Goal: Task Accomplishment & Management: Complete application form

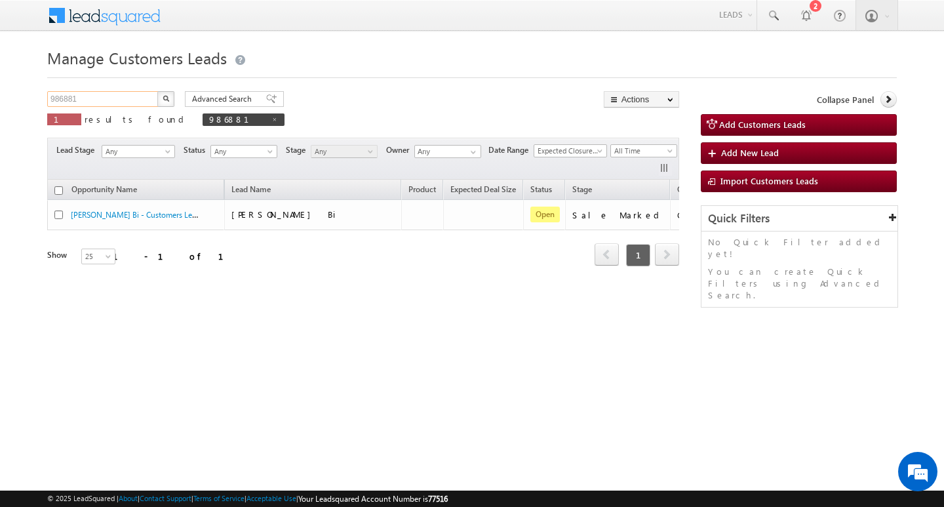
click at [85, 98] on input "986881" at bounding box center [103, 99] width 112 height 16
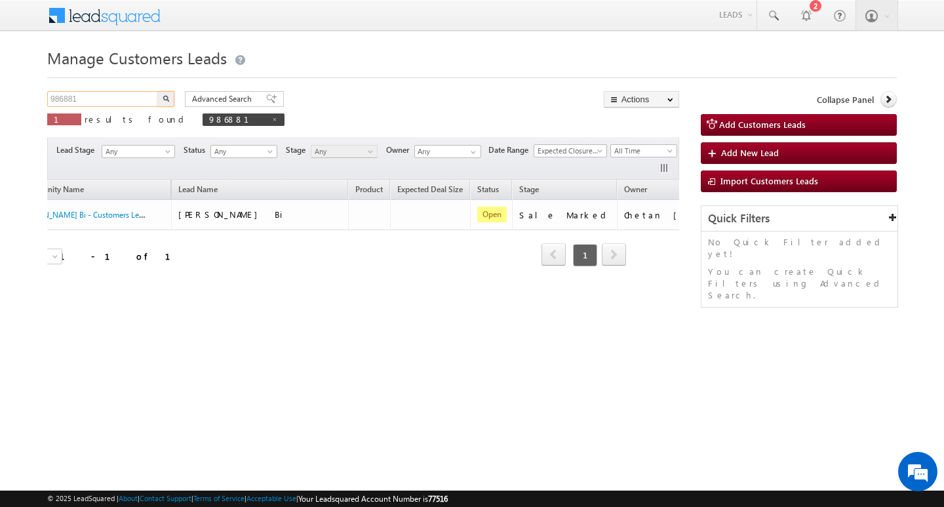
click at [85, 98] on input "986881" at bounding box center [103, 99] width 112 height 16
paste input "986953"
type input "986953"
click at [157, 91] on button "button" at bounding box center [165, 99] width 17 height 16
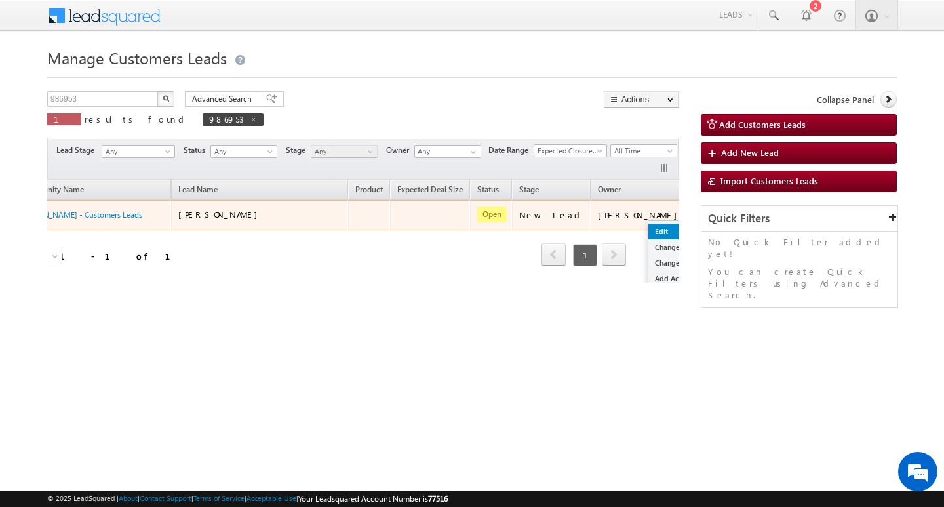
click at [649, 224] on link "Edit" at bounding box center [682, 232] width 66 height 16
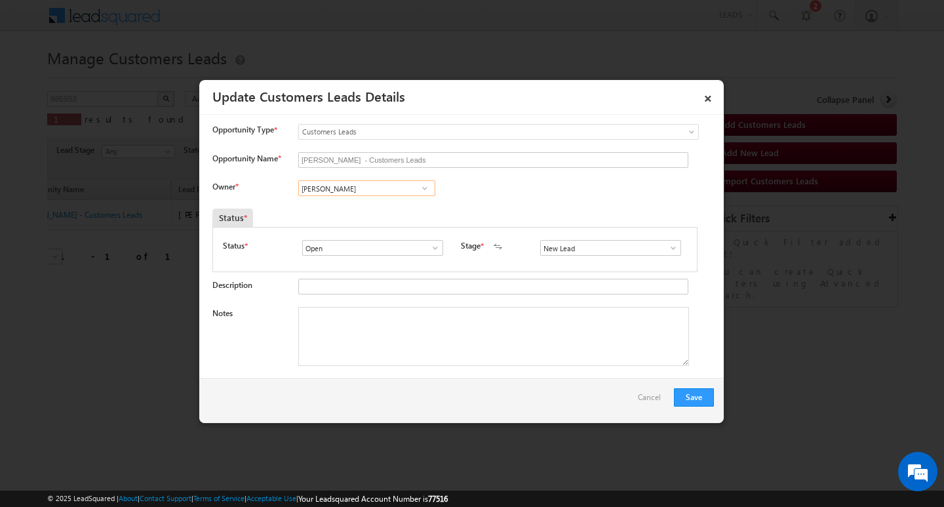
click at [383, 192] on input "[PERSON_NAME]" at bounding box center [366, 188] width 137 height 16
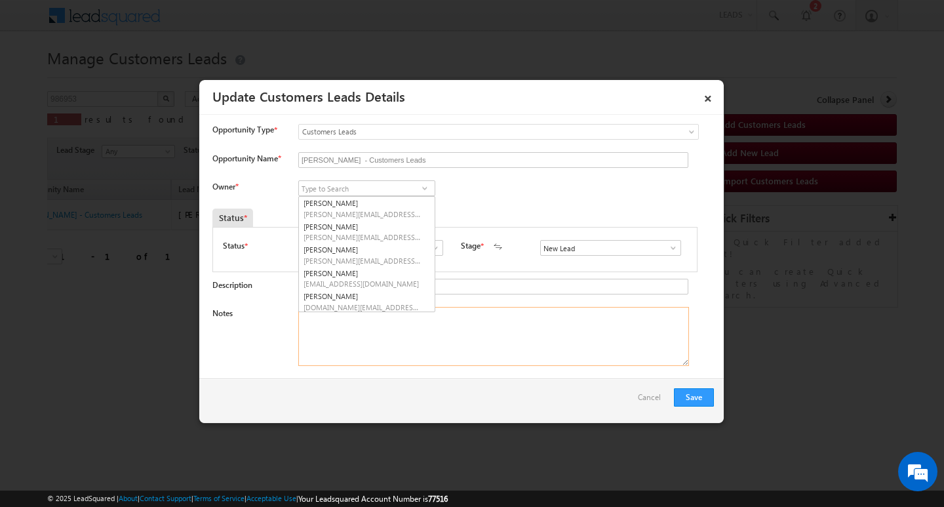
click at [475, 363] on textarea "Notes" at bounding box center [493, 336] width 391 height 59
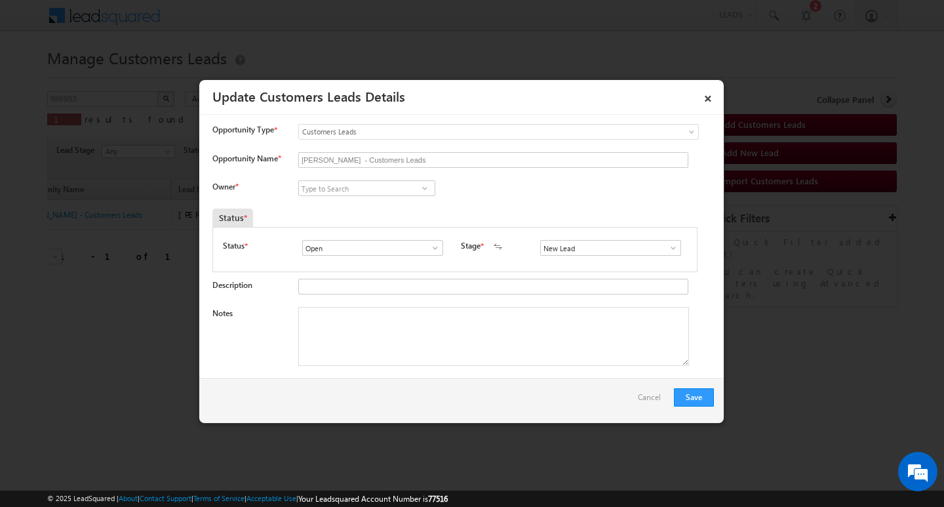
click at [669, 249] on span at bounding box center [673, 248] width 13 height 10
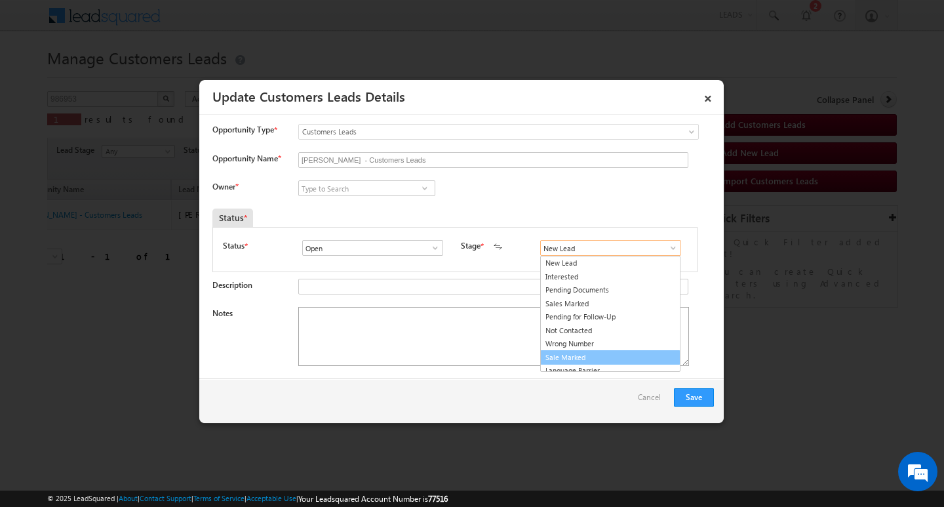
click at [641, 357] on link "Sale Marked" at bounding box center [610, 357] width 140 height 15
type input "Sale Marked"
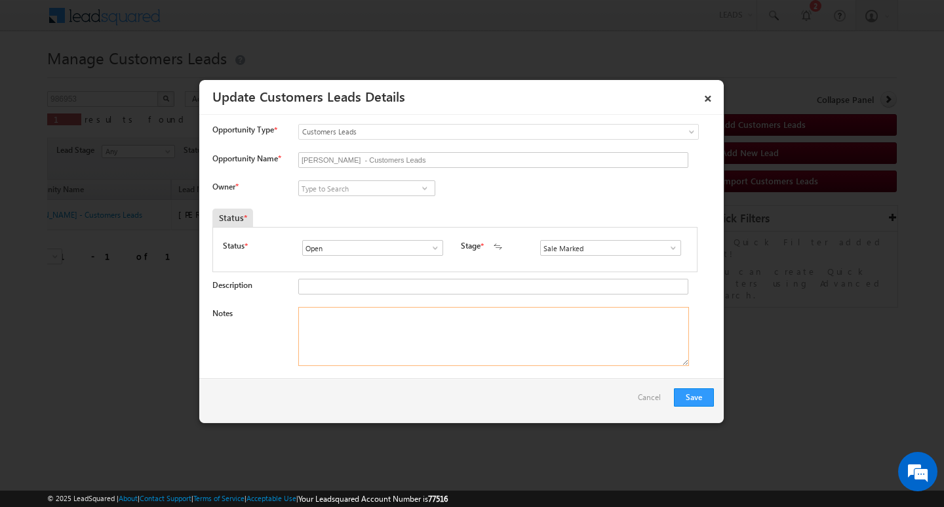
click at [490, 349] on textarea "Notes" at bounding box center [493, 336] width 391 height 59
click at [460, 341] on textarea "Notes" at bounding box center [493, 336] width 391 height 59
paste textarea "4L/ LAKH Customer required top-up loan address BHOPAL"
type textarea "4L/ LAKH Customer required top-up loan address BHOPAL"
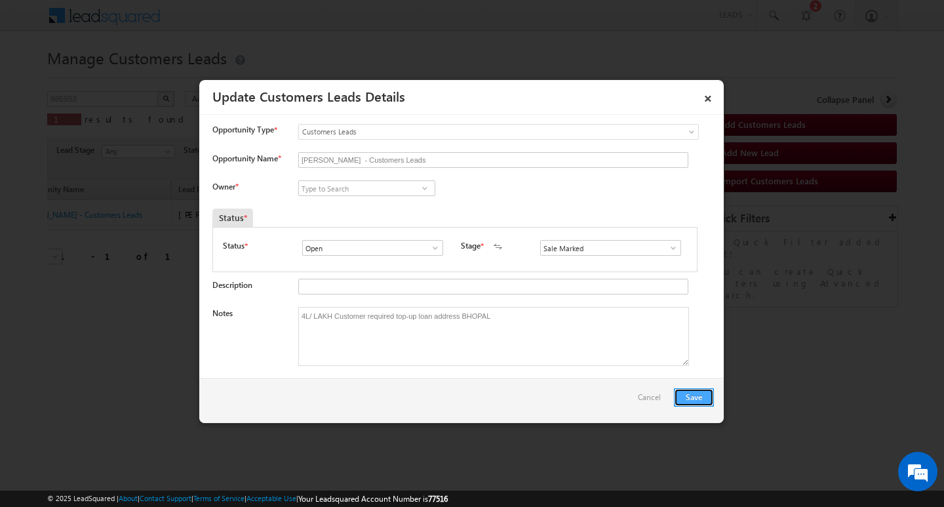
click at [691, 392] on button "Save" at bounding box center [694, 397] width 40 height 18
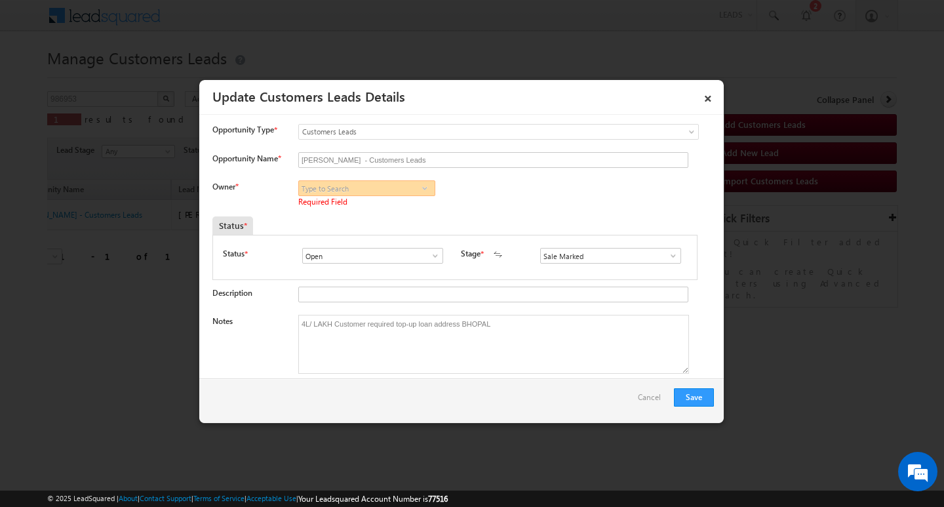
click at [388, 190] on input at bounding box center [366, 188] width 137 height 16
click at [420, 183] on span at bounding box center [424, 188] width 13 height 10
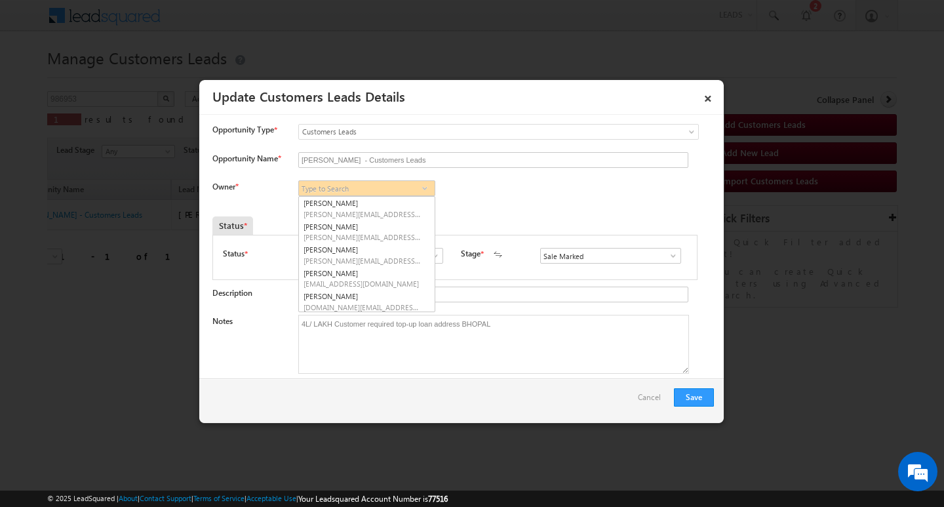
click at [420, 183] on span at bounding box center [424, 188] width 13 height 10
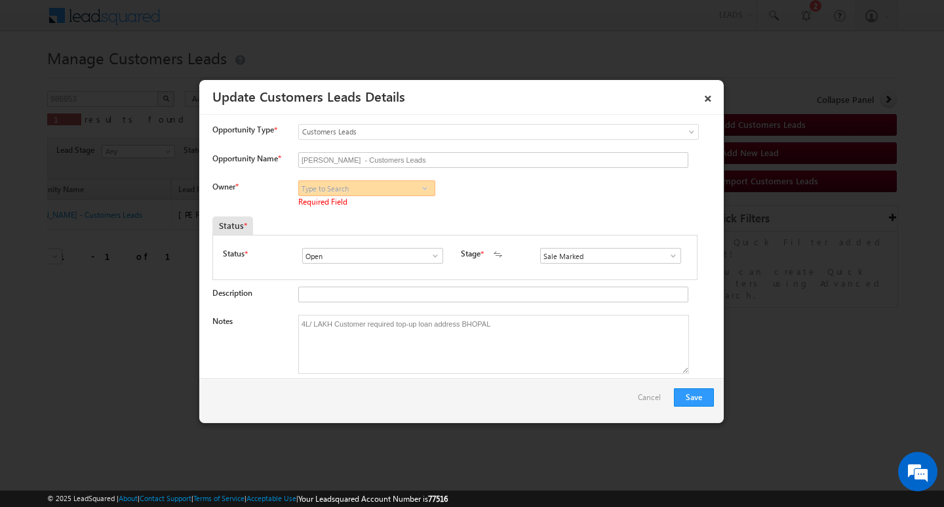
click at [392, 191] on input at bounding box center [366, 188] width 137 height 16
click at [388, 192] on input at bounding box center [366, 188] width 137 height 16
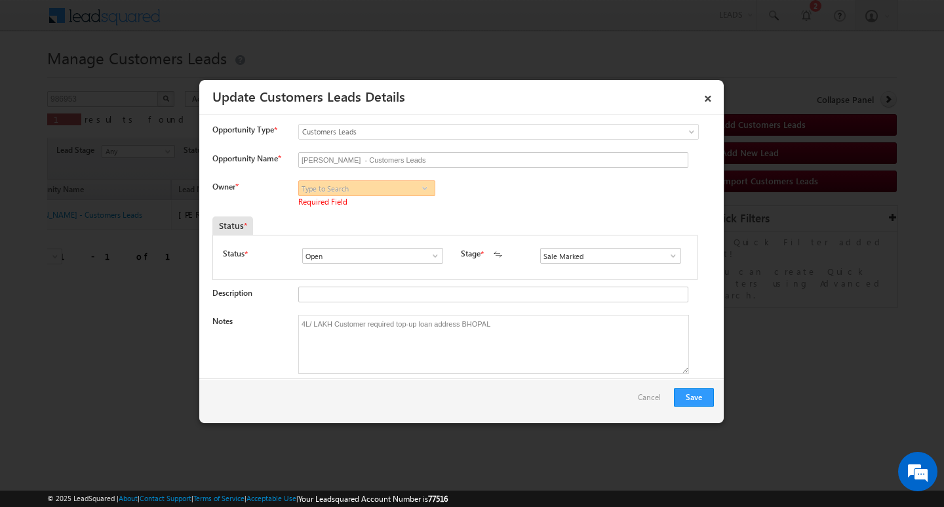
click at [388, 192] on input at bounding box center [366, 188] width 137 height 16
click at [386, 192] on input at bounding box center [366, 188] width 137 height 16
click at [386, 193] on input at bounding box center [366, 188] width 137 height 16
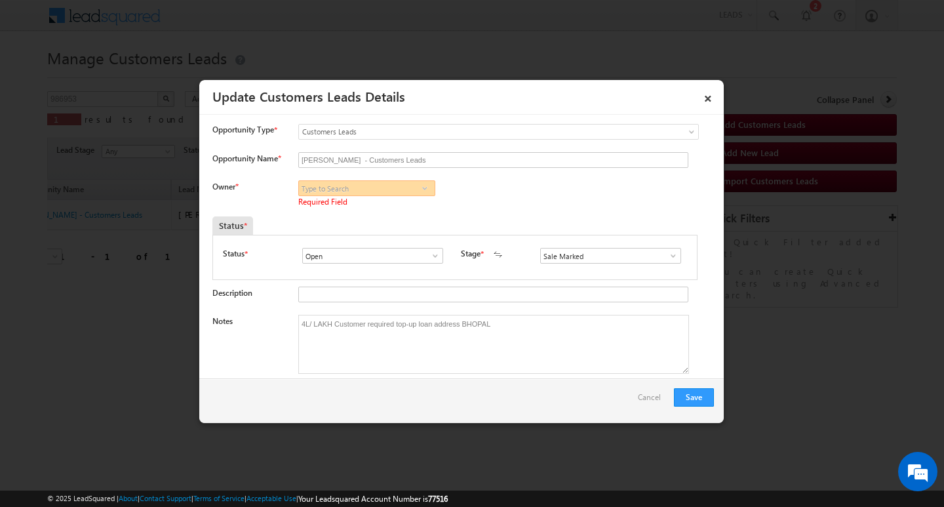
click at [386, 193] on input at bounding box center [366, 188] width 137 height 16
click at [386, 192] on input at bounding box center [366, 188] width 137 height 16
click at [387, 191] on input at bounding box center [366, 188] width 137 height 16
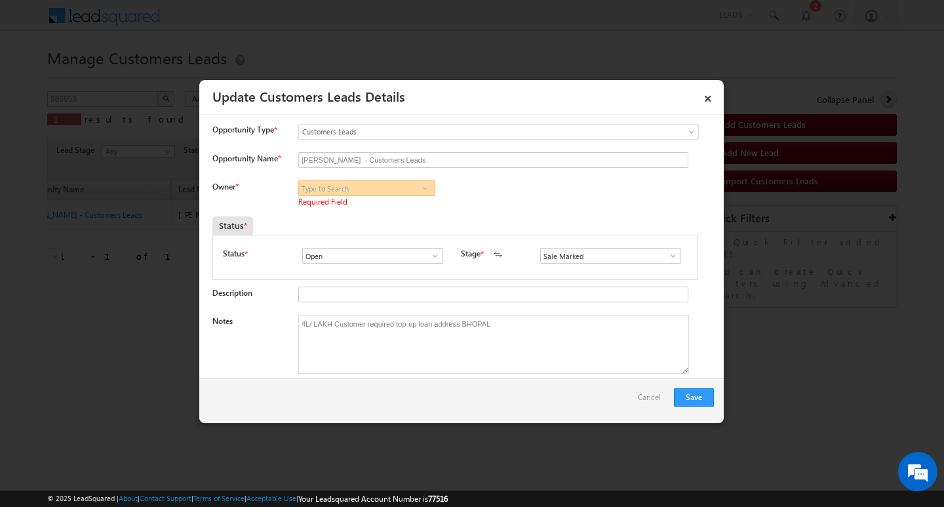
click at [388, 191] on input at bounding box center [366, 188] width 137 height 16
click at [389, 190] on input at bounding box center [366, 188] width 137 height 16
click at [390, 190] on input at bounding box center [366, 188] width 137 height 16
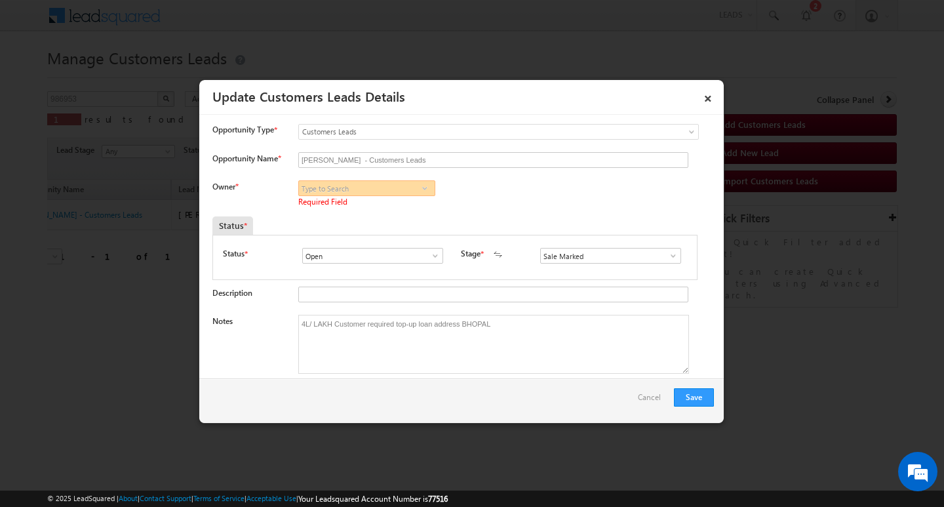
click at [390, 190] on input at bounding box center [366, 188] width 137 height 16
click at [391, 189] on input at bounding box center [366, 188] width 137 height 16
click at [392, 189] on input at bounding box center [366, 188] width 137 height 16
click at [392, 188] on input at bounding box center [366, 188] width 137 height 16
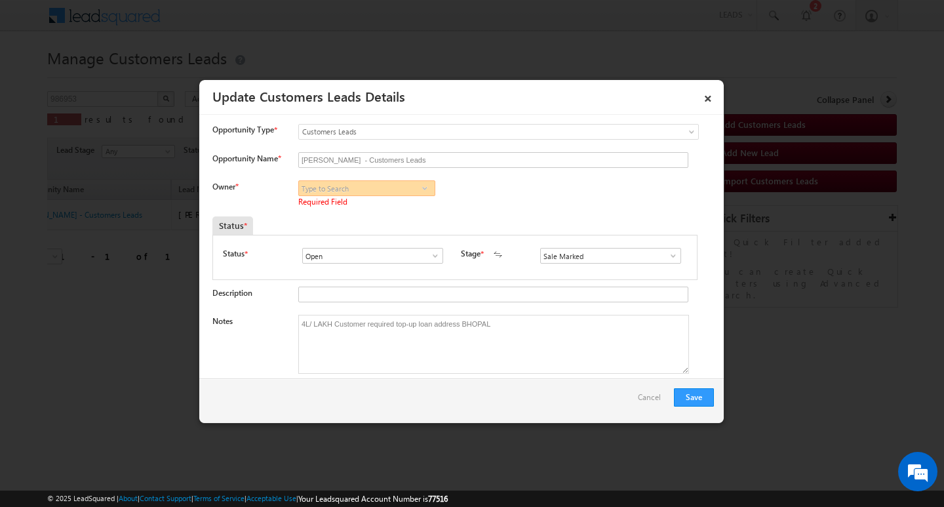
click at [392, 187] on input at bounding box center [366, 188] width 137 height 16
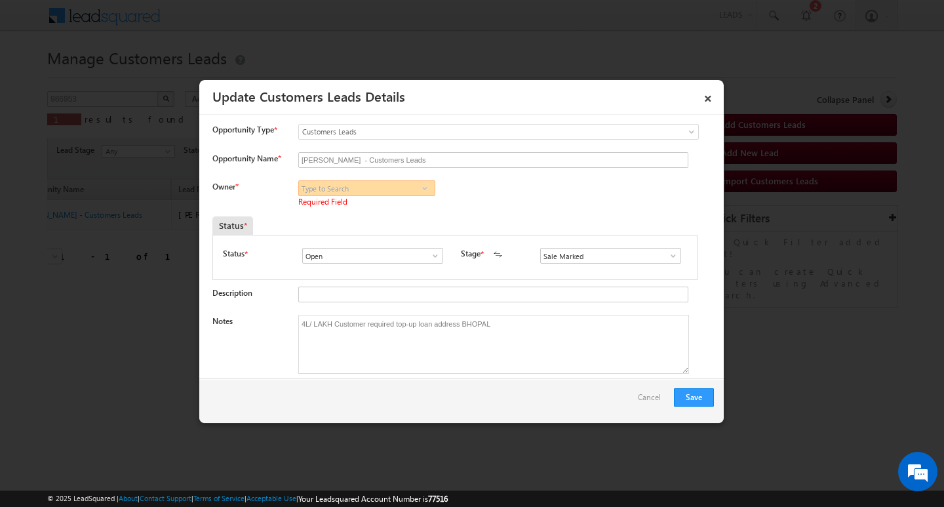
click at [392, 187] on input at bounding box center [366, 188] width 137 height 16
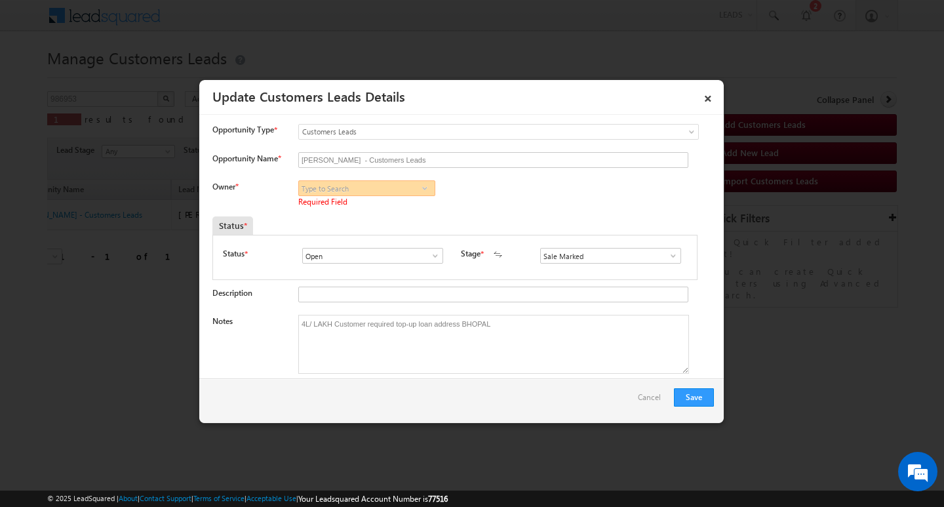
click at [392, 187] on input at bounding box center [366, 188] width 137 height 16
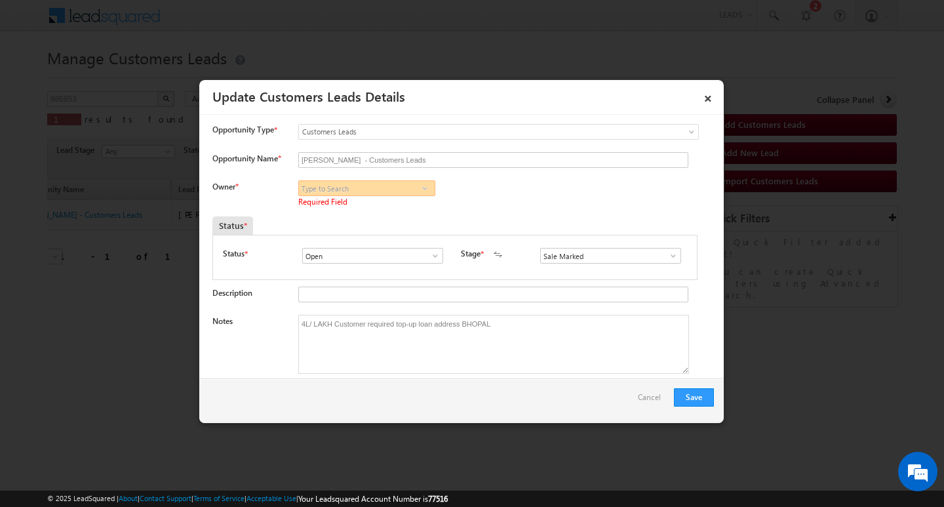
click at [392, 187] on input at bounding box center [366, 188] width 137 height 16
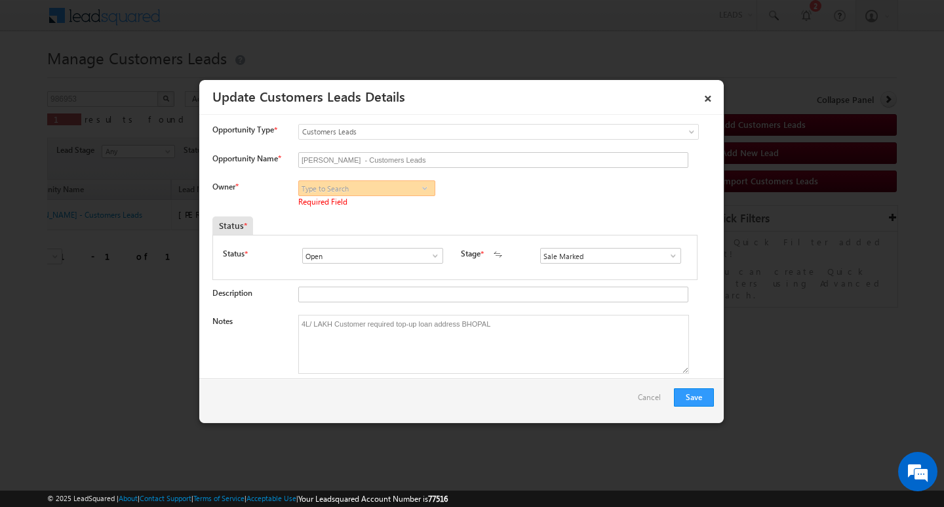
click at [392, 187] on input at bounding box center [366, 188] width 137 height 16
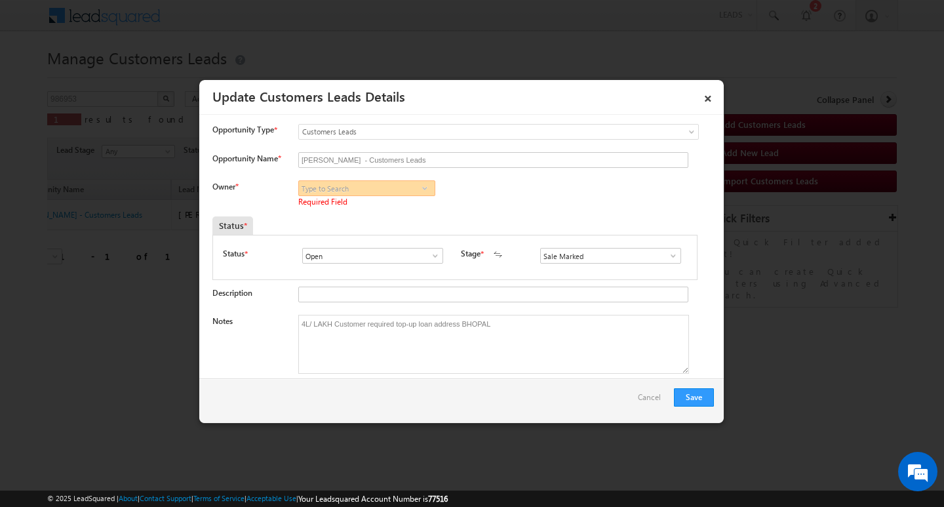
click at [392, 187] on input at bounding box center [366, 188] width 137 height 16
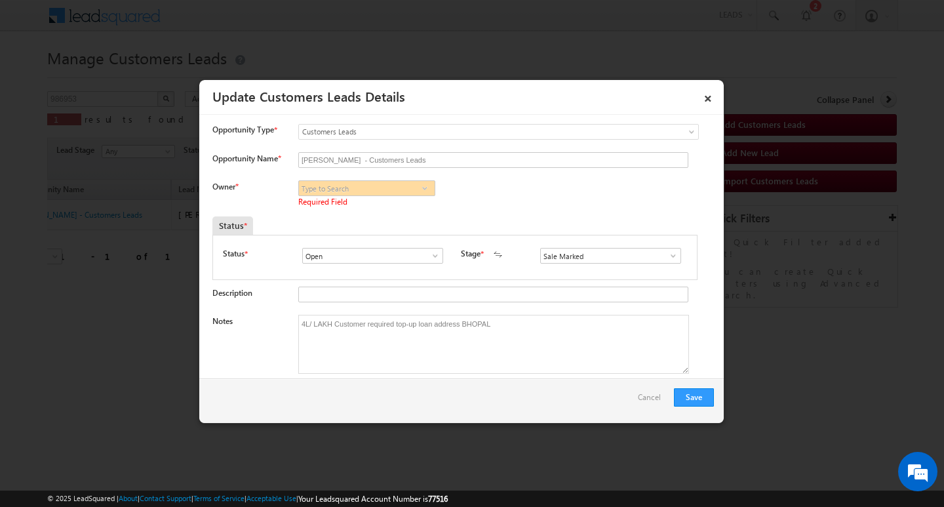
drag, startPoint x: 374, startPoint y: 183, endPoint x: 642, endPoint y: 228, distance: 271.4
click at [392, 188] on input at bounding box center [366, 188] width 137 height 16
click at [642, 228] on div "Status *" at bounding box center [454, 225] width 484 height 18
click at [624, 220] on div "Status *" at bounding box center [454, 225] width 484 height 18
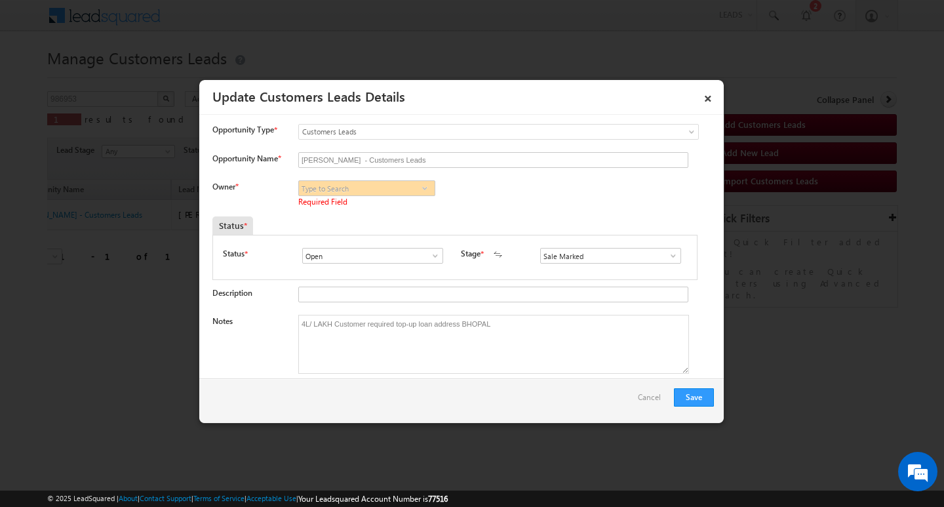
click at [365, 197] on span "Required Field" at bounding box center [377, 203] width 159 height 14
click at [374, 191] on input at bounding box center [366, 188] width 137 height 16
click at [490, 228] on div "Status *" at bounding box center [392, 225] width 360 height 18
click at [426, 188] on span at bounding box center [424, 188] width 13 height 10
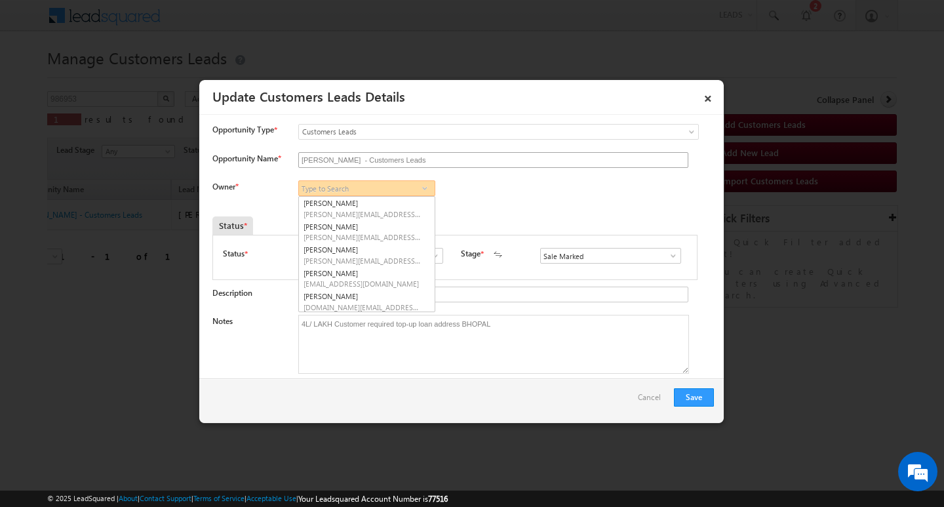
paste input "[PERSON_NAME]"
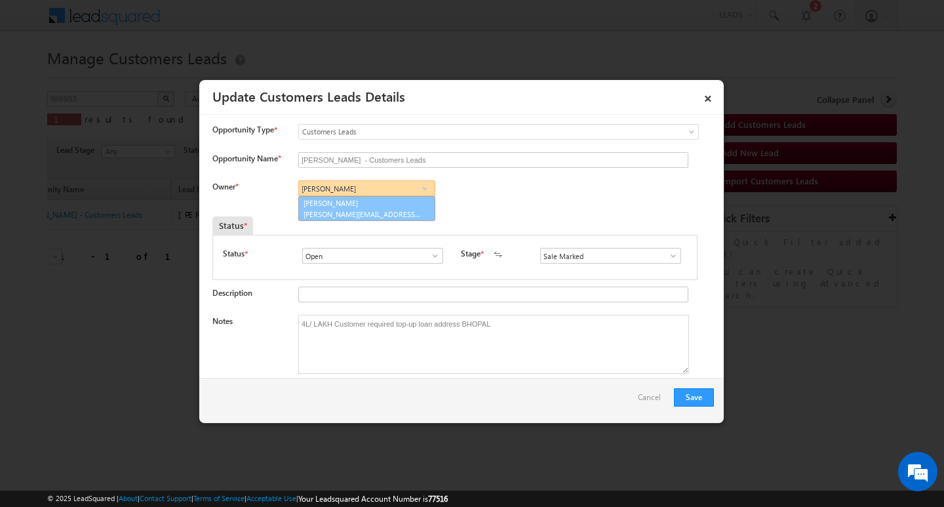
click at [390, 202] on link "[PERSON_NAME] [PERSON_NAME][EMAIL_ADDRESS][DOMAIN_NAME]" at bounding box center [366, 208] width 137 height 25
type input "[PERSON_NAME]"
click at [701, 391] on button "Save" at bounding box center [694, 397] width 40 height 18
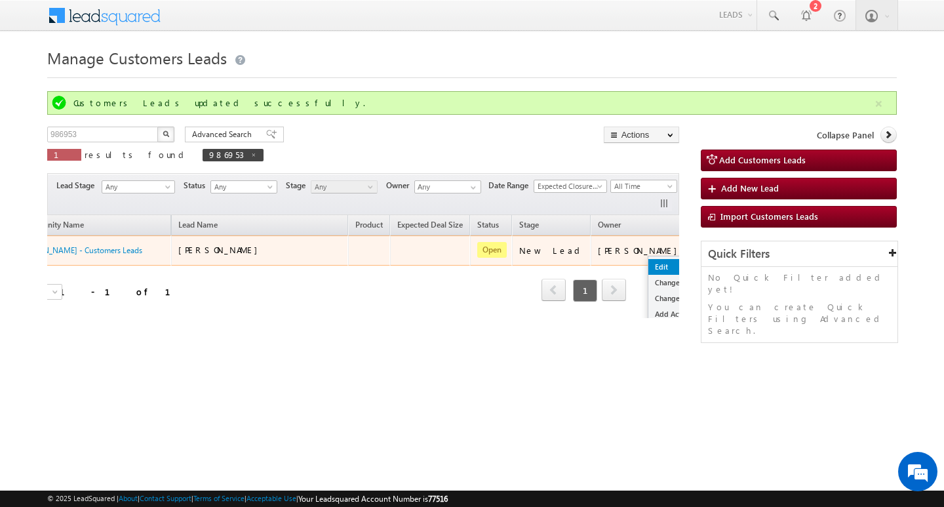
click at [649, 261] on link "Edit" at bounding box center [682, 267] width 66 height 16
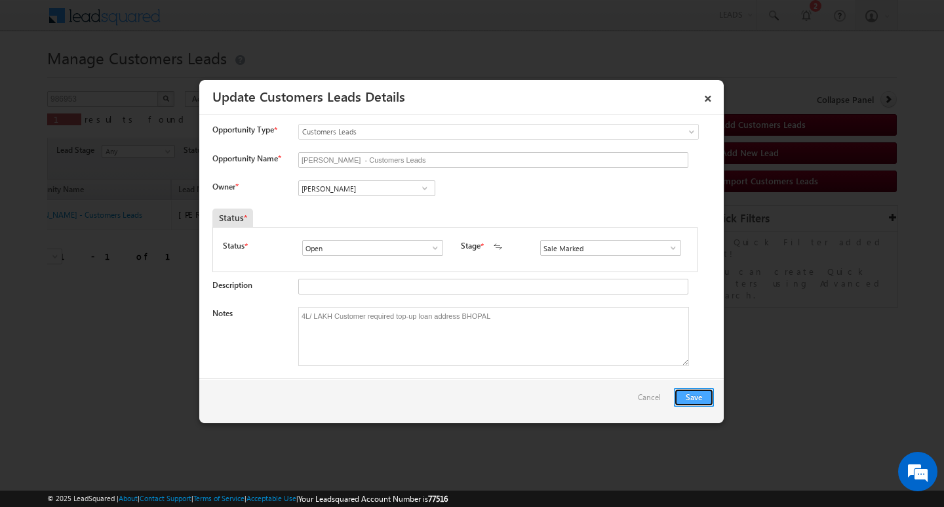
click at [684, 400] on button "Save" at bounding box center [694, 397] width 40 height 18
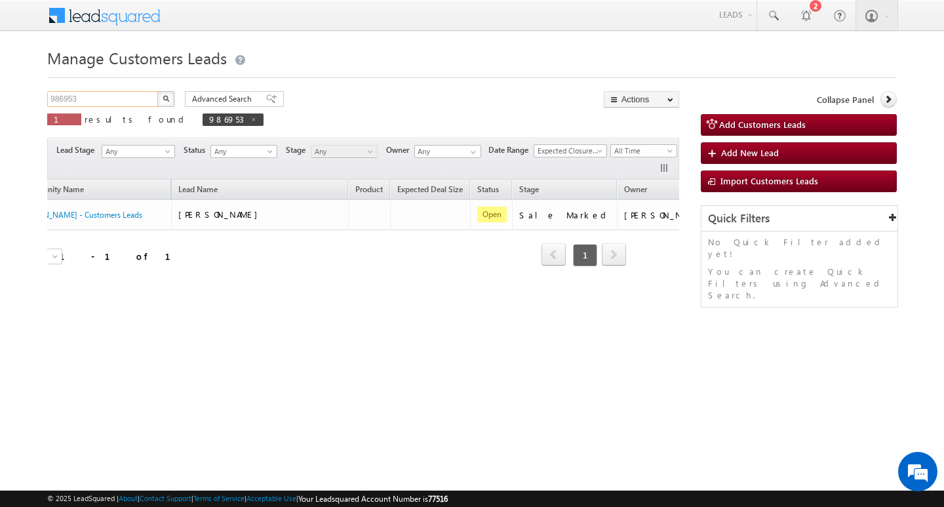
click at [114, 92] on input "986953" at bounding box center [103, 99] width 112 height 16
type input "Search Customers Leads"
click at [113, 103] on input "text" at bounding box center [103, 99] width 112 height 16
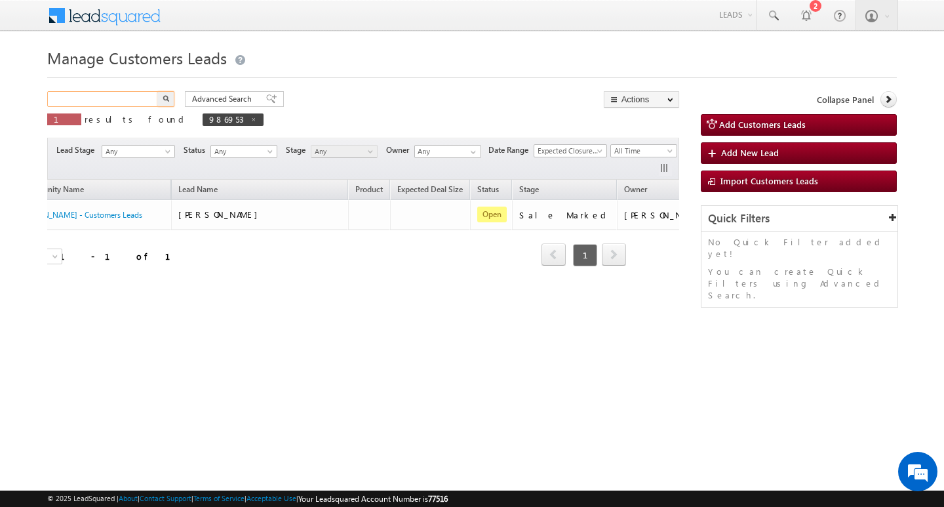
click at [113, 103] on input "text" at bounding box center [103, 99] width 112 height 16
paste input "981519"
type input "981519"
click at [157, 91] on button "button" at bounding box center [165, 99] width 17 height 16
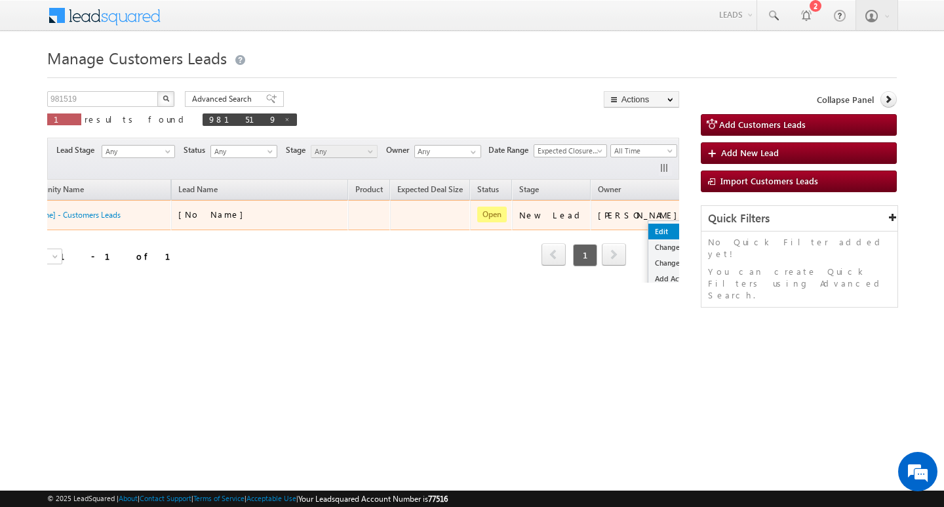
click at [649, 229] on link "Edit" at bounding box center [682, 232] width 66 height 16
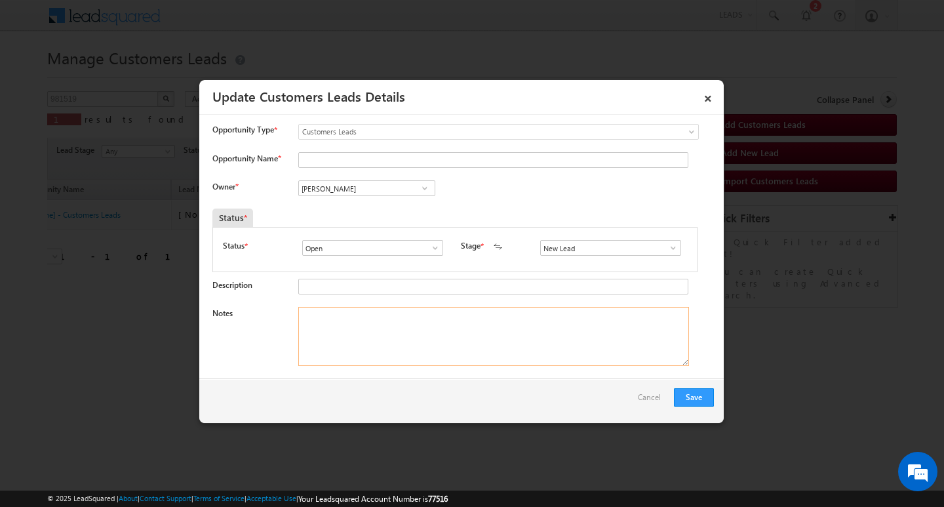
drag, startPoint x: 519, startPoint y: 325, endPoint x: 712, endPoint y: 275, distance: 199.3
click at [557, 321] on textarea "Notes" at bounding box center [493, 336] width 391 height 59
click at [667, 245] on span at bounding box center [673, 248] width 13 height 10
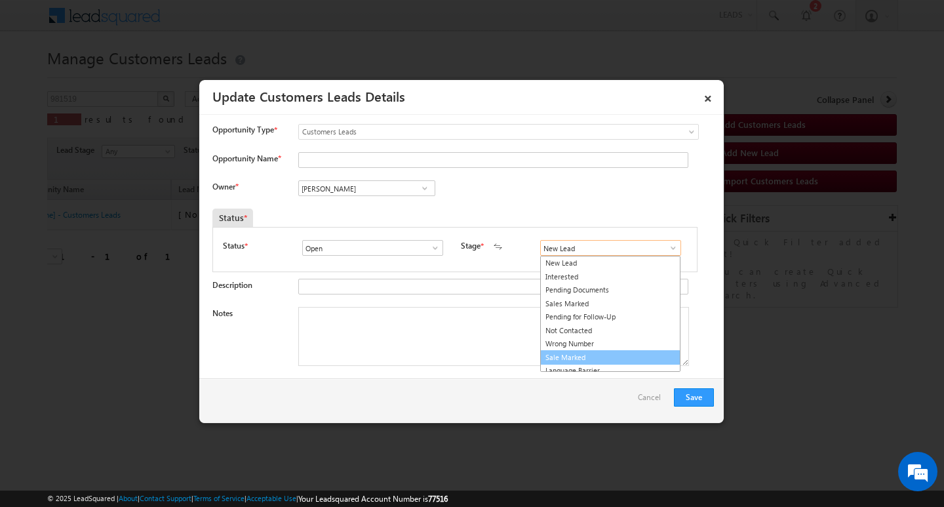
click at [621, 351] on link "Sale Marked" at bounding box center [610, 357] width 140 height 15
type input "Sale Marked"
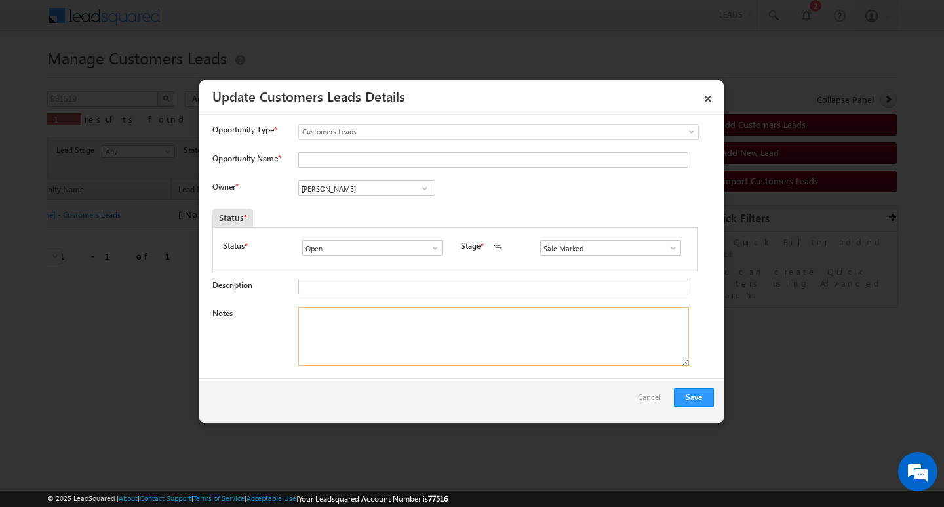
click at [547, 340] on textarea "Notes" at bounding box center [493, 336] width 391 height 59
click at [390, 190] on input "[PERSON_NAME]" at bounding box center [366, 188] width 137 height 16
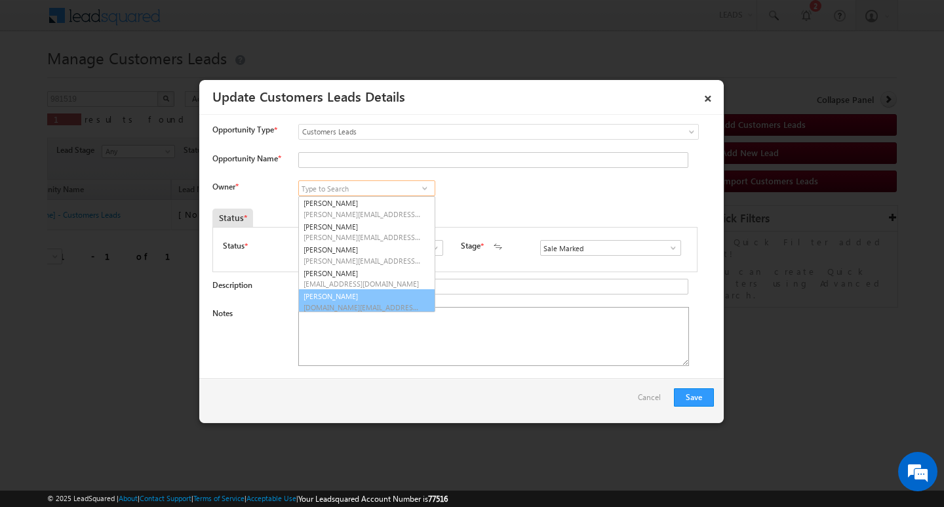
scroll to position [3, 0]
drag, startPoint x: 472, startPoint y: 325, endPoint x: 451, endPoint y: 325, distance: 20.3
click at [466, 325] on textarea "Notes" at bounding box center [493, 336] width 391 height 59
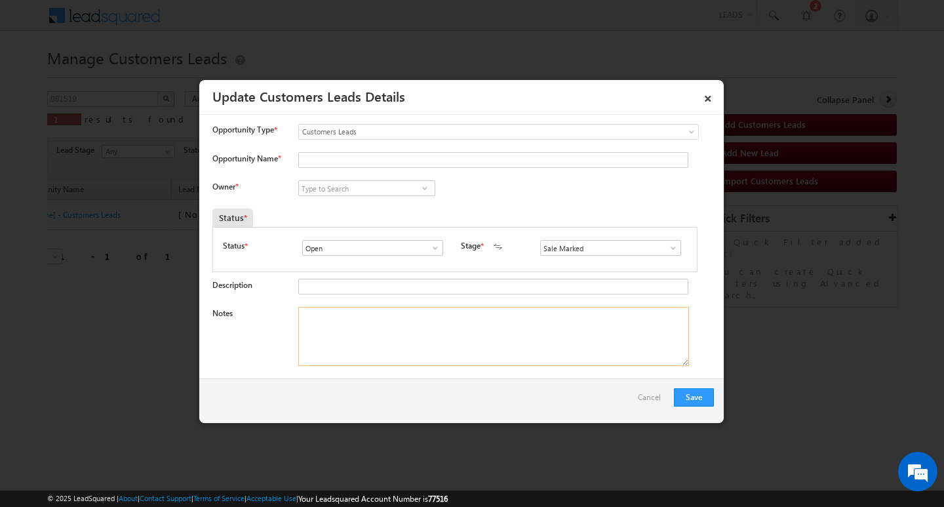
click at [465, 322] on textarea "Notes" at bounding box center [493, 336] width 391 height 59
paste textarea "SHRI RAM / AG : 45Y MOTHE INCOME : 20K / WORAK EXPW : 14/ CO AAP NEME : SALI RA…"
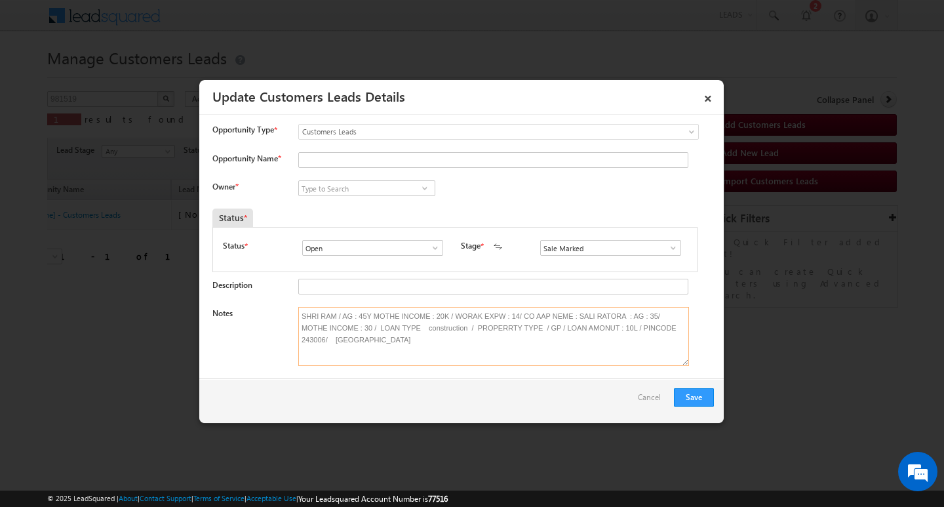
type textarea "SHRI RAM / AG : 45Y MOTHE INCOME : 20K / WORAK EXPW : 14/ CO AAP NEME : SALI RA…"
click at [337, 153] on input "Opportunity Name *" at bounding box center [493, 160] width 390 height 16
click at [341, 195] on input at bounding box center [366, 188] width 137 height 16
paste input "[PERSON_NAME]"
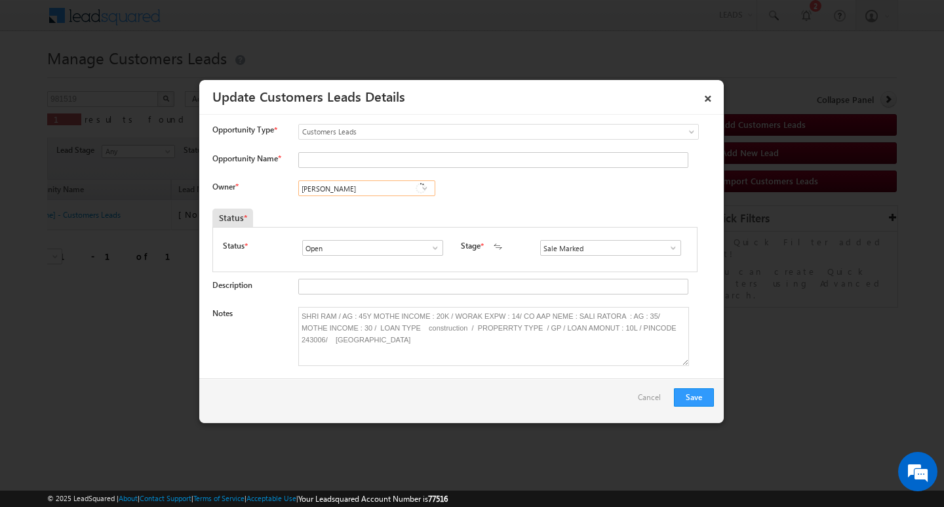
scroll to position [0, 0]
click at [382, 204] on link "[PERSON_NAME] [PERSON_NAME][EMAIL_ADDRESS][DOMAIN_NAME]" at bounding box center [366, 208] width 137 height 25
type input "[PERSON_NAME]"
click at [397, 156] on input "Opportunity Name *" at bounding box center [493, 160] width 390 height 16
click at [380, 163] on input "Opportunity Name *" at bounding box center [493, 160] width 390 height 16
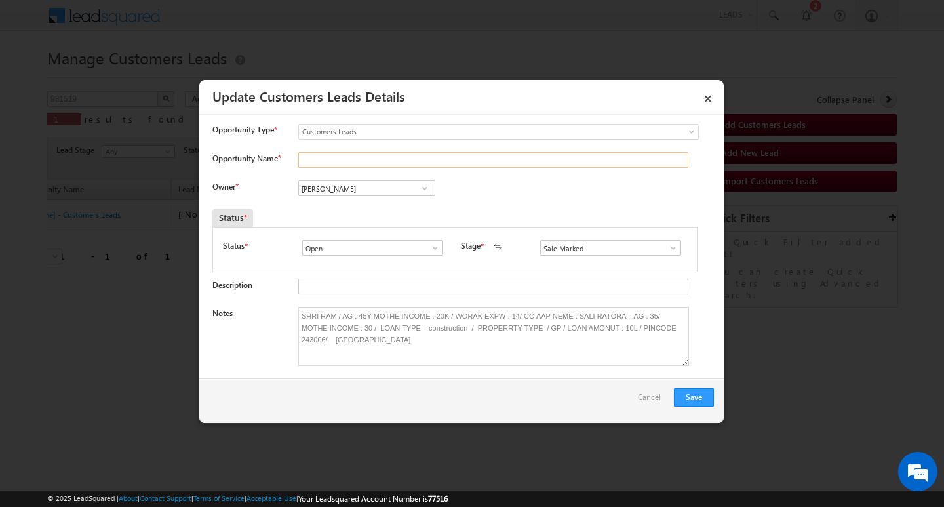
click at [380, 163] on input "Opportunity Name *" at bounding box center [493, 160] width 390 height 16
paste input "[PERSON_NAME]"
type input "[PERSON_NAME]"
click at [686, 395] on button "Save" at bounding box center [694, 397] width 40 height 18
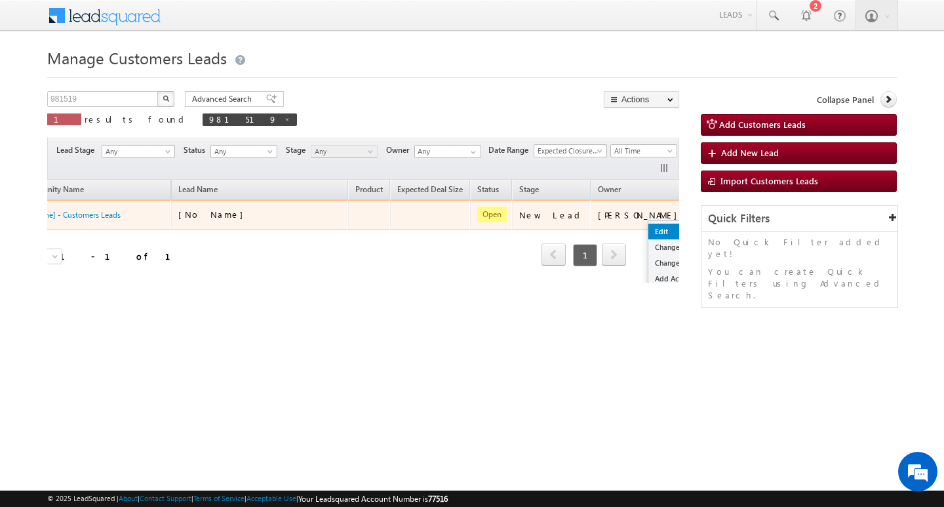
click at [649, 233] on link "Edit" at bounding box center [682, 232] width 66 height 16
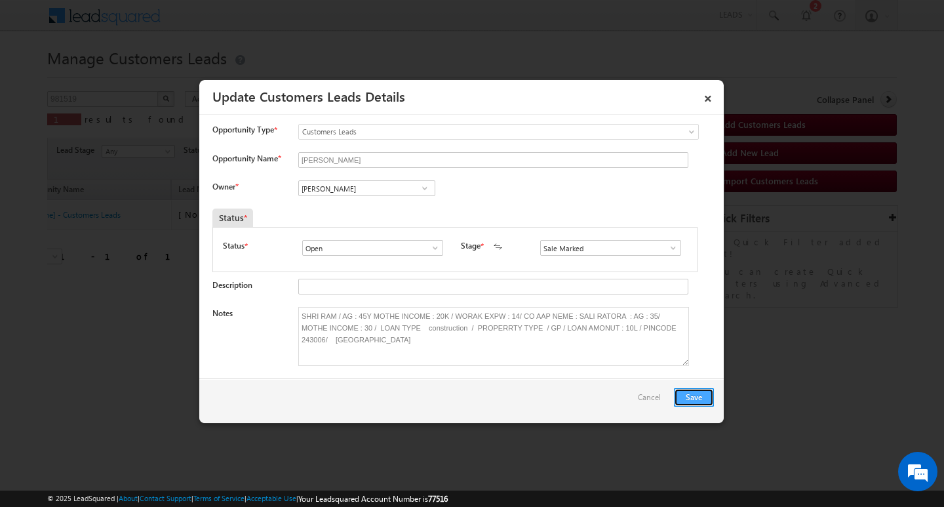
click at [694, 403] on button "Save" at bounding box center [694, 397] width 40 height 18
